Goal: Check status

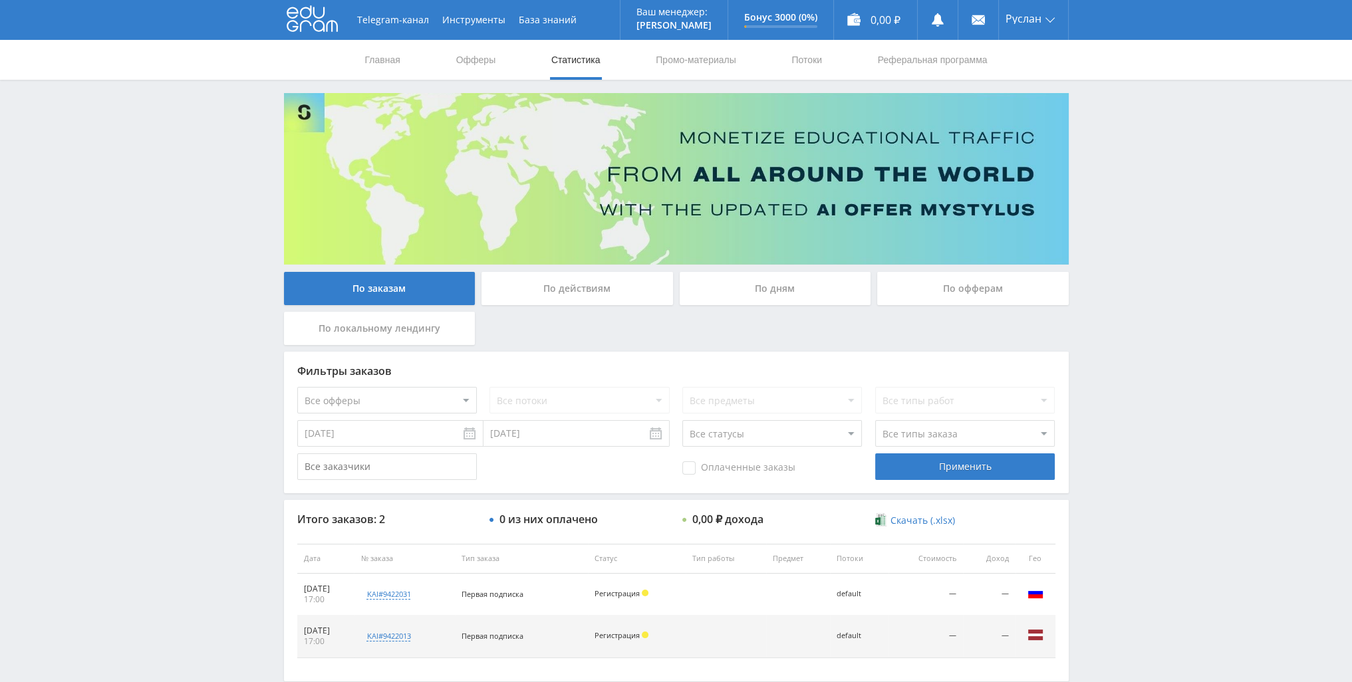
click at [1082, 542] on div "Telegram-канал Инструменты База знаний Ваш менеджер: [PERSON_NAME] Online @edug…" at bounding box center [676, 377] width 1352 height 755
click at [575, 301] on div "По действиям" at bounding box center [578, 288] width 192 height 33
click at [0, 0] on input "По действиям" at bounding box center [0, 0] width 0 height 0
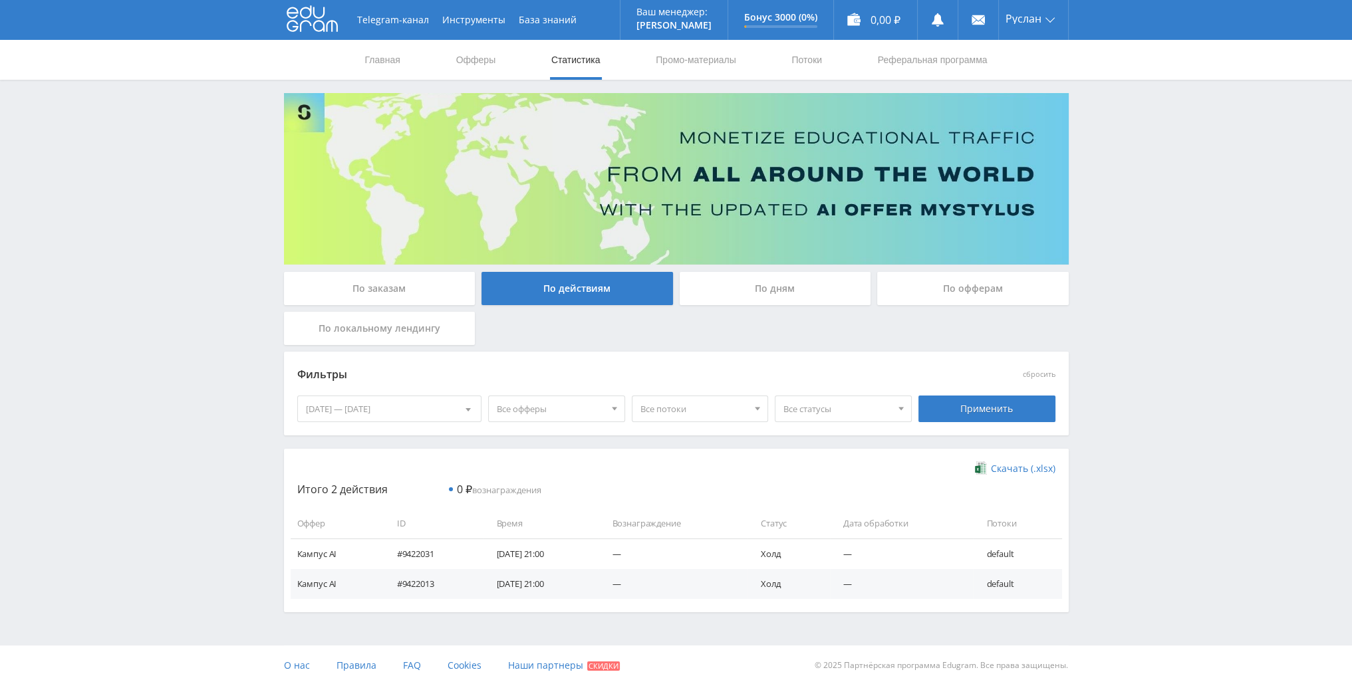
click at [724, 300] on div "По дням" at bounding box center [776, 288] width 192 height 33
click at [0, 0] on input "По дням" at bounding box center [0, 0] width 0 height 0
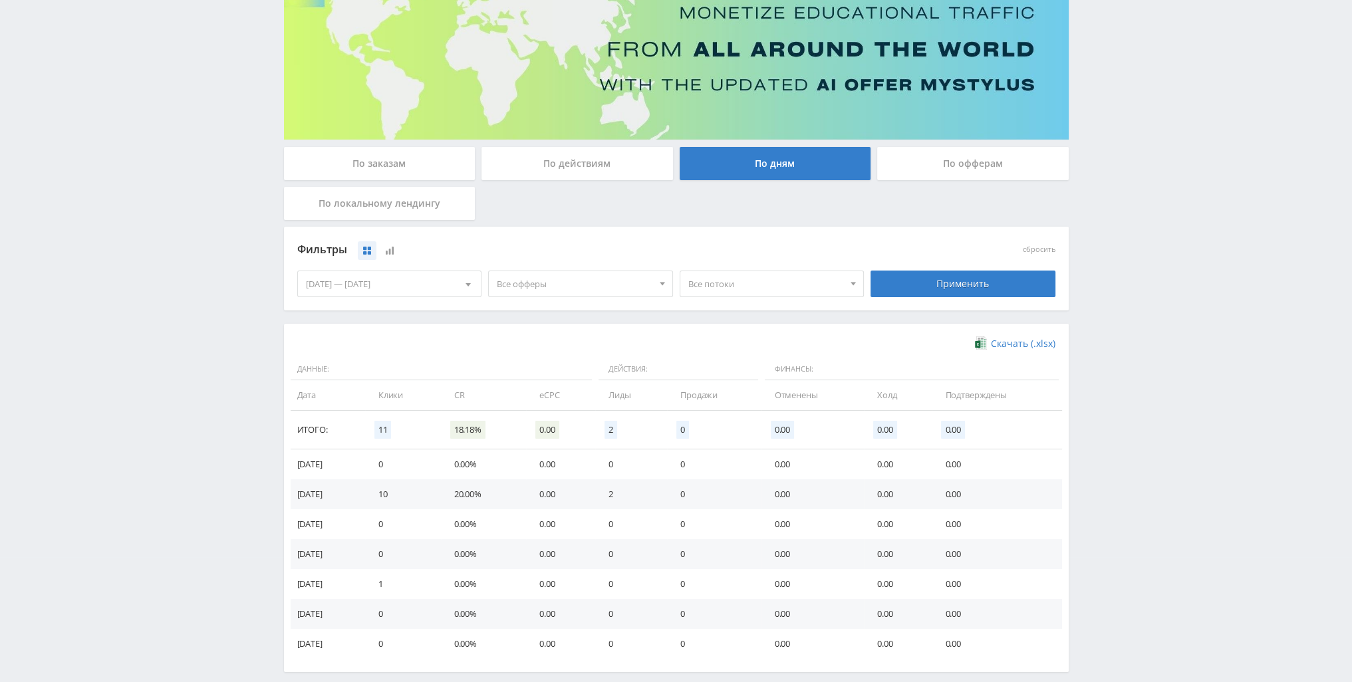
scroll to position [133, 0]
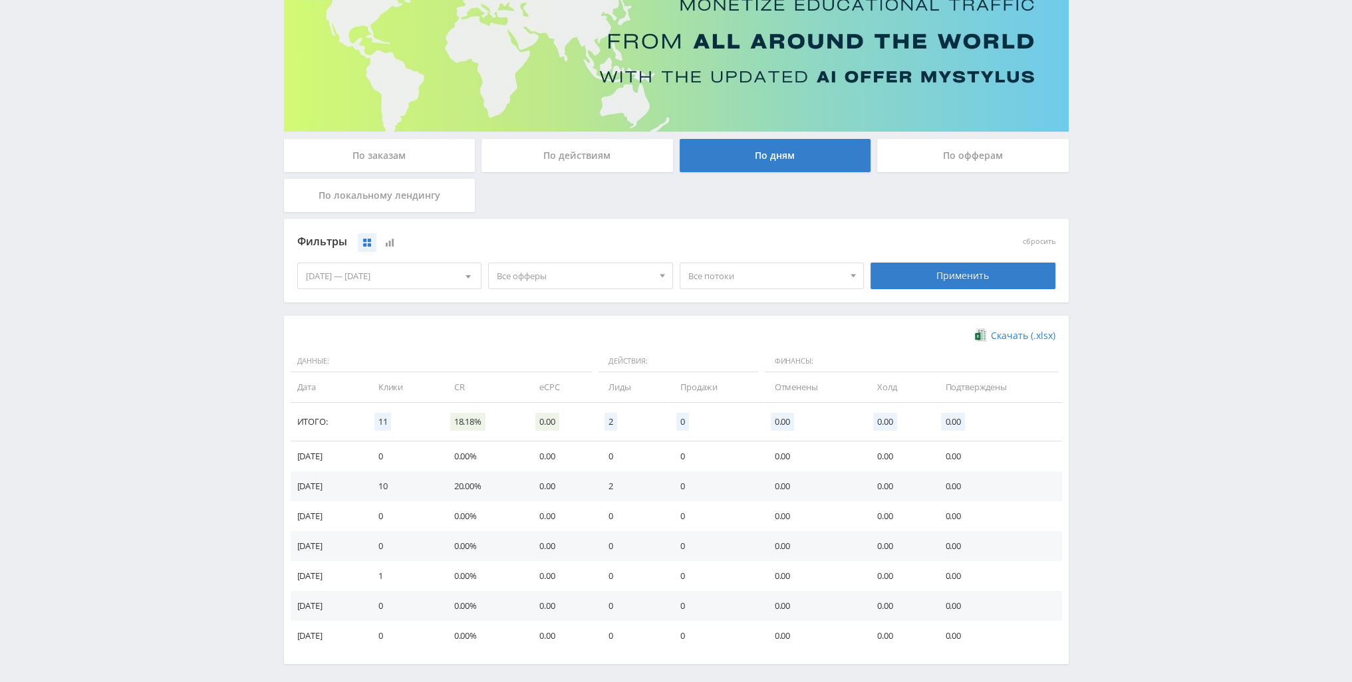
click at [371, 158] on div "По заказам" at bounding box center [380, 155] width 192 height 33
click at [0, 0] on input "По заказам" at bounding box center [0, 0] width 0 height 0
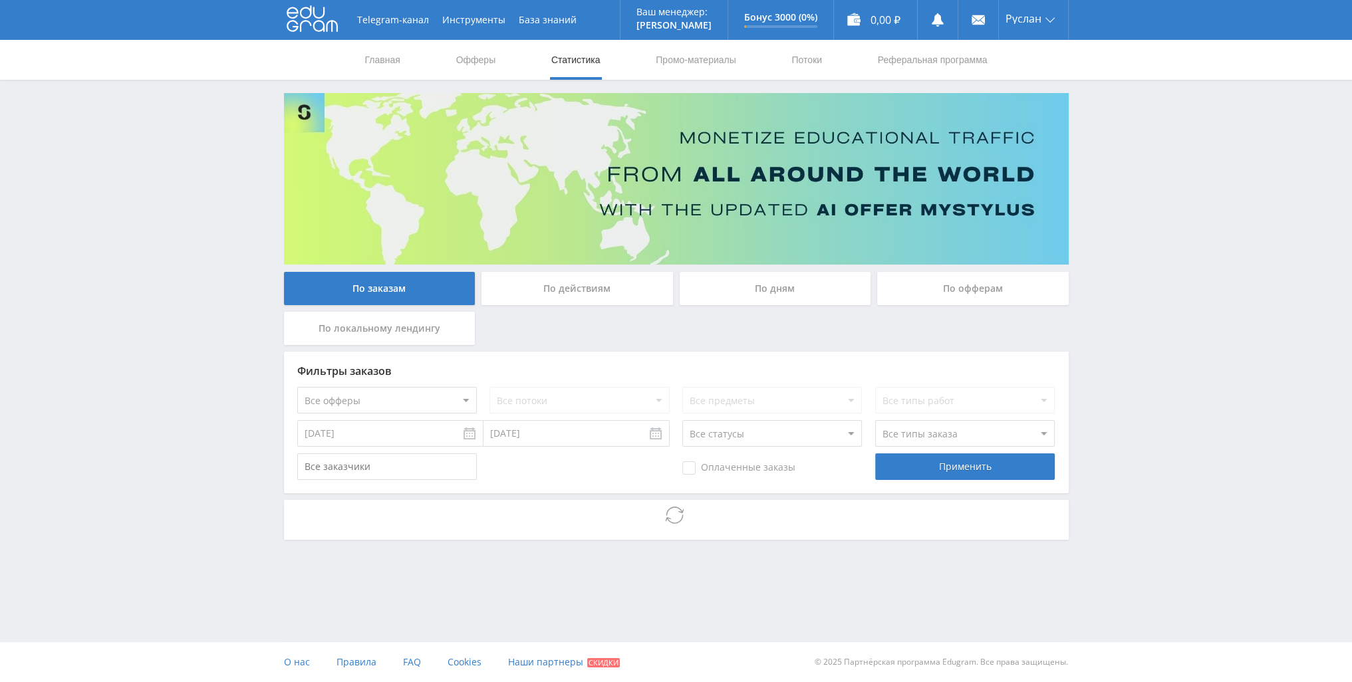
scroll to position [0, 0]
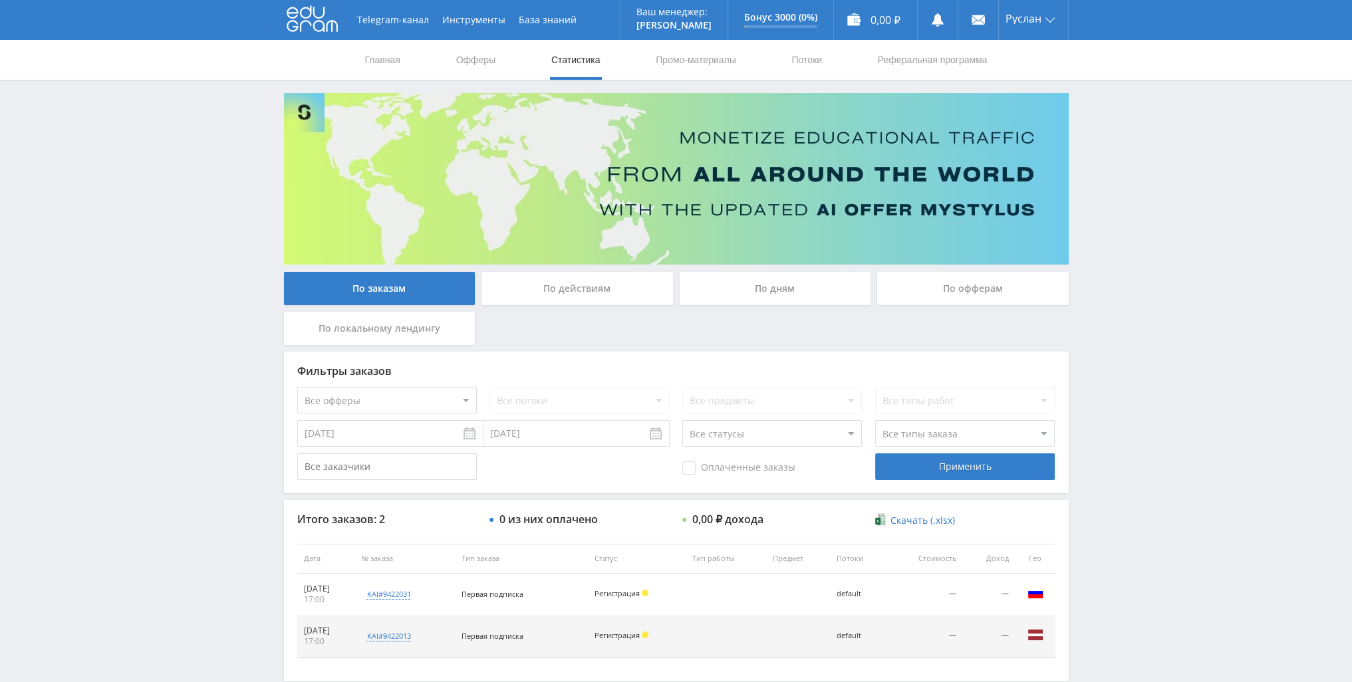
click at [696, 286] on div "По дням" at bounding box center [776, 288] width 192 height 33
click at [0, 0] on input "По дням" at bounding box center [0, 0] width 0 height 0
